Goal: Book appointment/travel/reservation

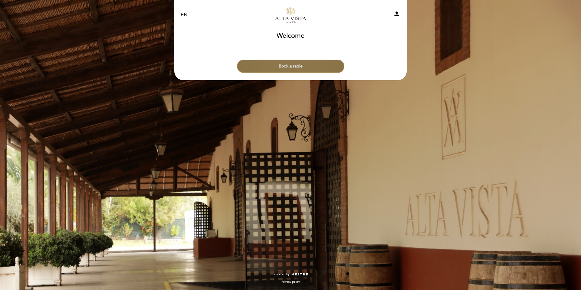
click at [304, 64] on button "Book a table" at bounding box center [290, 66] width 107 height 13
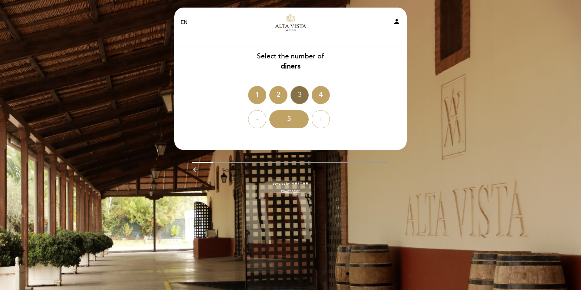
click at [300, 94] on div "3" at bounding box center [300, 95] width 18 height 18
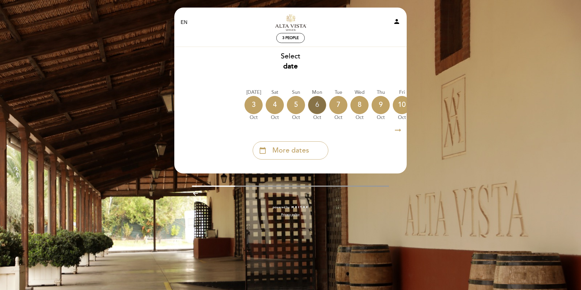
click at [319, 106] on div "6" at bounding box center [317, 105] width 18 height 18
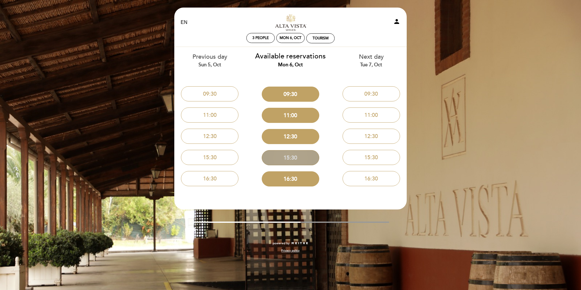
click at [295, 160] on button "15:30" at bounding box center [291, 157] width 58 height 15
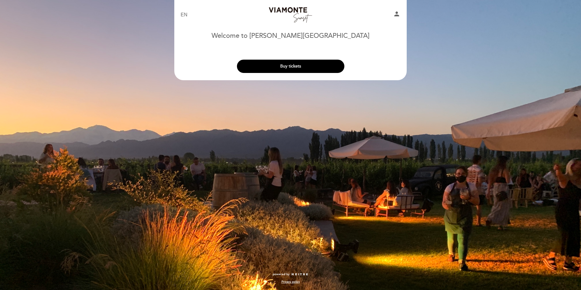
click at [299, 68] on button "Buy tickets" at bounding box center [290, 66] width 107 height 13
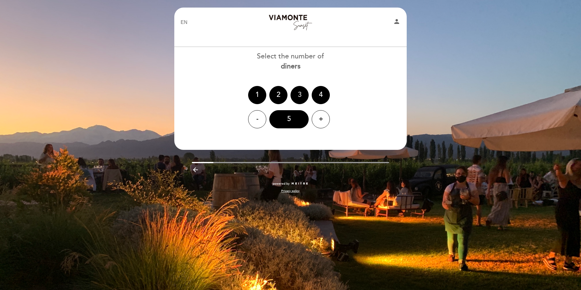
click at [299, 97] on div "3" at bounding box center [300, 95] width 18 height 18
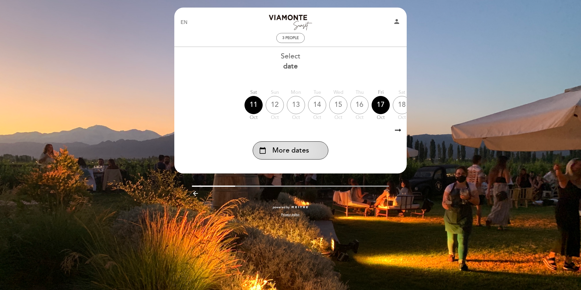
click at [281, 147] on span "More dates" at bounding box center [290, 151] width 37 height 10
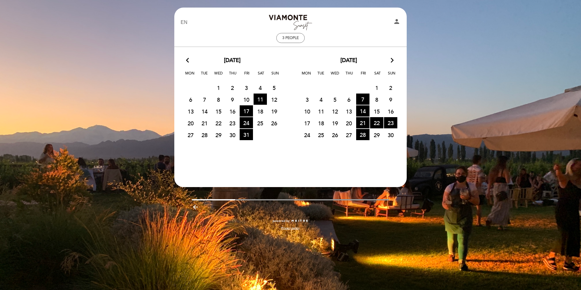
click at [190, 101] on span "6" at bounding box center [190, 99] width 13 height 11
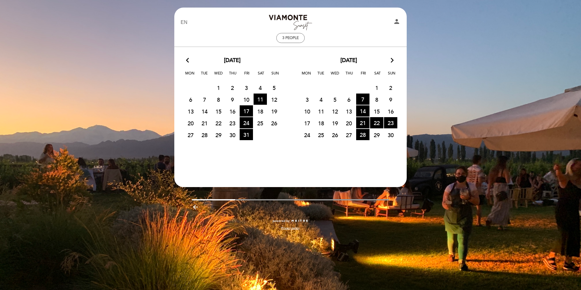
click at [190, 101] on span "6" at bounding box center [190, 99] width 13 height 11
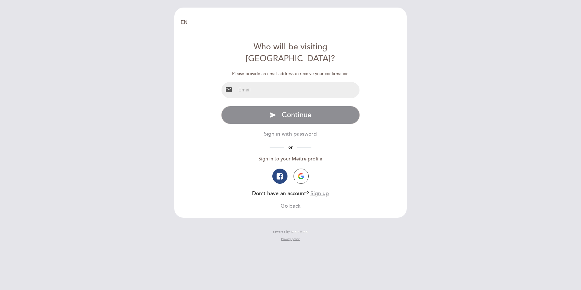
click at [286, 82] on input "email" at bounding box center [298, 90] width 124 height 16
type input "stevelunde2@gmail.com"
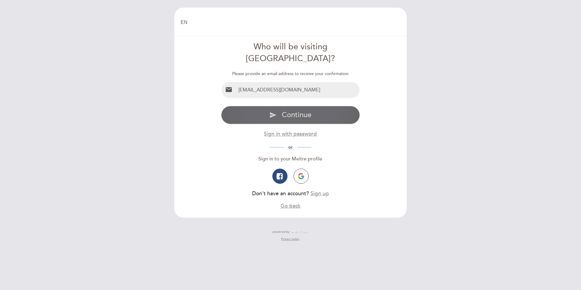
click at [290, 111] on span "Continue" at bounding box center [297, 115] width 30 height 9
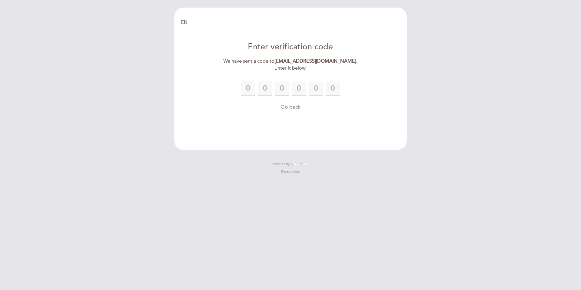
type input "6"
type input "1"
type input "6"
type input "2"
type input "6"
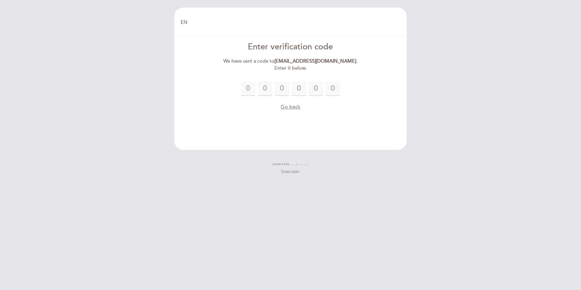
type input "5"
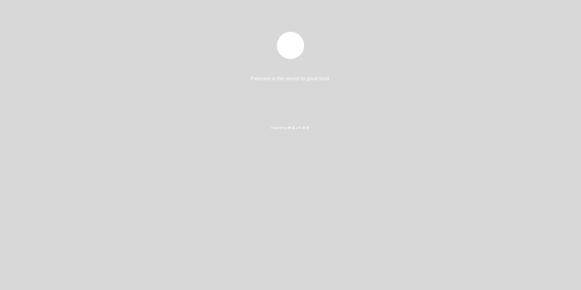
click at [201, 187] on div "Patience is the secret to good food. Powered by" at bounding box center [290, 145] width 581 height 290
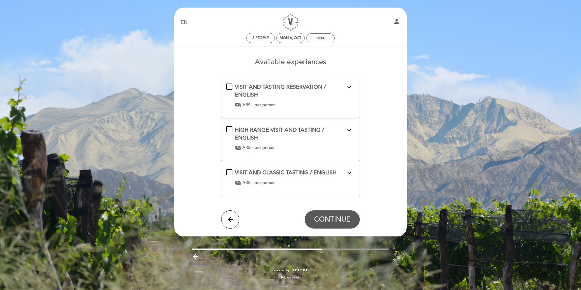
click at [349, 173] on icon "expand_more" at bounding box center [349, 172] width 7 height 7
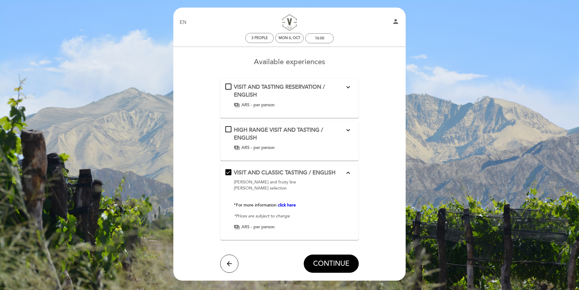
click at [349, 132] on icon "expand_more" at bounding box center [348, 130] width 7 height 7
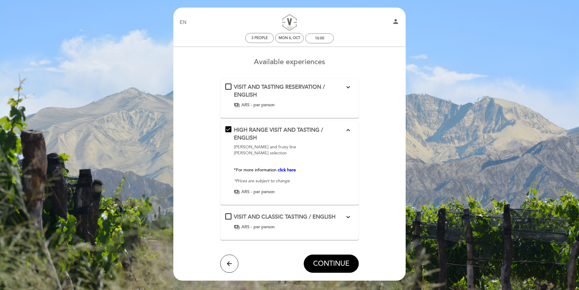
click at [348, 90] on icon "expand_more" at bounding box center [348, 87] width 7 height 7
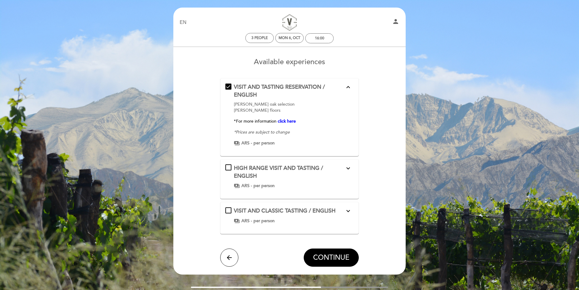
click at [348, 90] on icon "expand_less" at bounding box center [348, 87] width 7 height 7
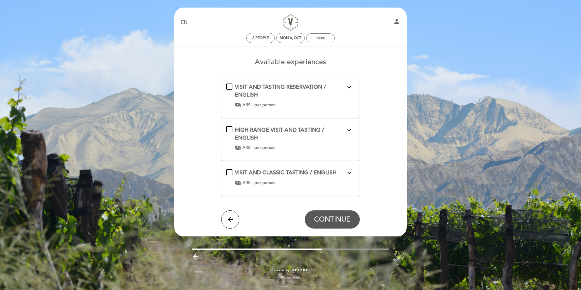
click at [345, 132] on button "expand_more" at bounding box center [349, 130] width 11 height 8
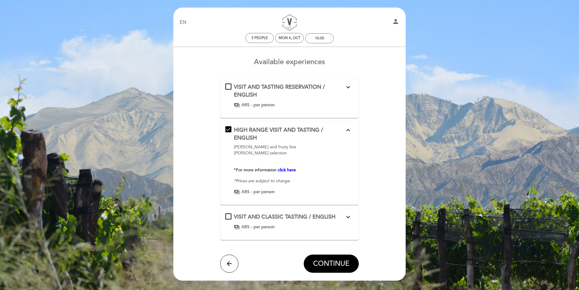
click at [345, 132] on icon "expand_less" at bounding box center [348, 130] width 7 height 7
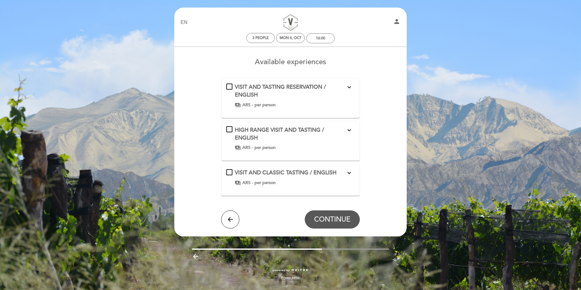
click at [350, 171] on icon "expand_more" at bounding box center [349, 172] width 7 height 7
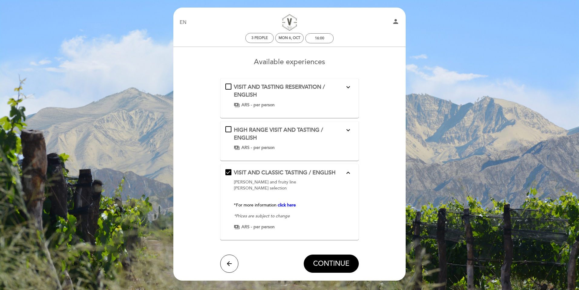
click at [350, 171] on icon "expand_less" at bounding box center [348, 172] width 7 height 7
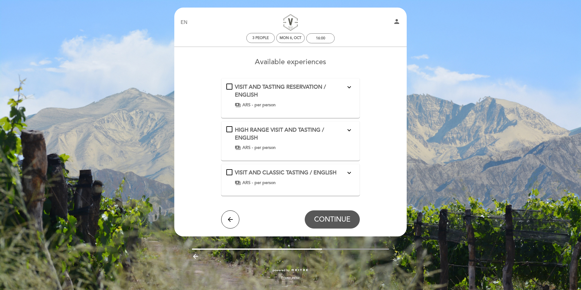
click at [232, 127] on div "HIGH RANGE VISIT AND TASTING / ENGLISH expand_more Mima young and fruity line V…" at bounding box center [290, 138] width 129 height 25
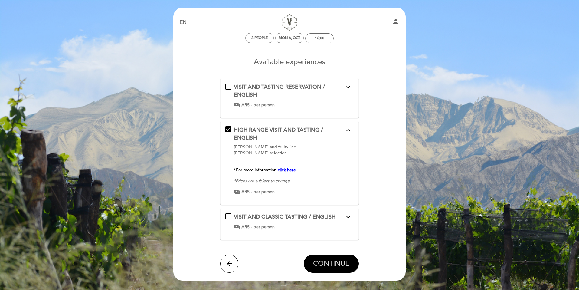
click at [328, 263] on span "CONTINUE" at bounding box center [331, 263] width 36 height 8
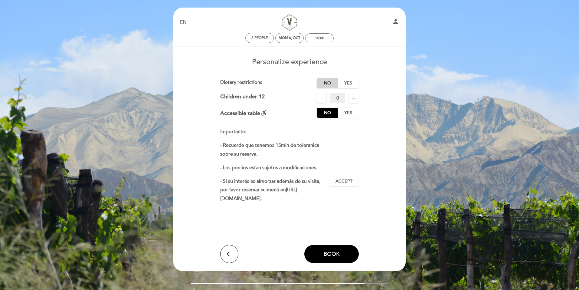
click at [330, 83] on label "No" at bounding box center [327, 83] width 21 height 10
click at [355, 132] on div "Importante: - Recuerde que tenemos 15min de toleranica sobre su reserva. - Los …" at bounding box center [289, 180] width 139 height 107
click at [436, 104] on div "EN ES PT Visitas y Cata de Vinos person 3 people Mon 6, Oct 16:00 Welcome to Vi…" at bounding box center [289, 160] width 579 height 320
